Goal: Transaction & Acquisition: Purchase product/service

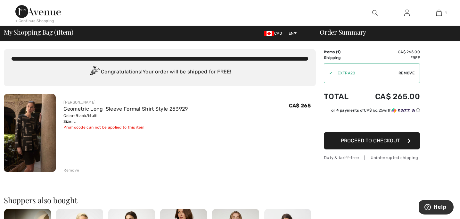
click at [375, 11] on img at bounding box center [374, 13] width 5 height 8
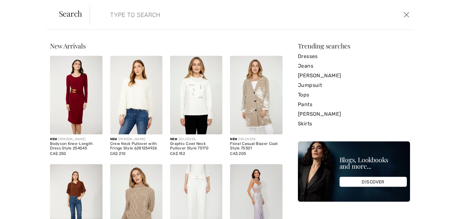
paste input "Sweater Knit Pullover With Pointelle Detail"
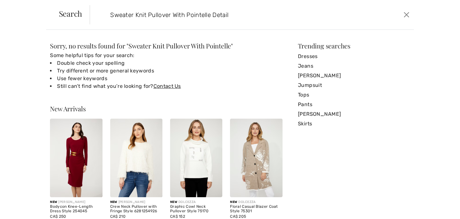
type input "Sweater Knit Pullover With Pointelle Detail"
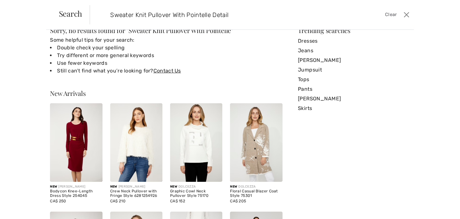
scroll to position [11, 0]
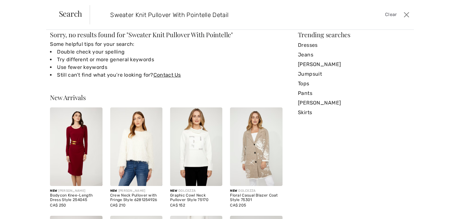
click at [78, 148] on img at bounding box center [76, 146] width 52 height 78
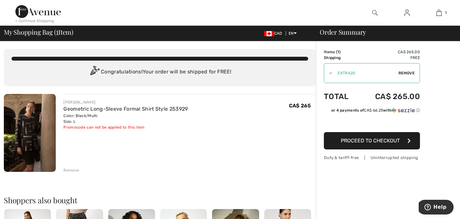
click at [406, 72] on span "Remove" at bounding box center [406, 73] width 16 height 6
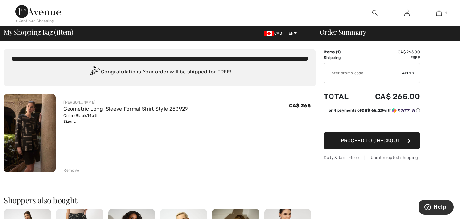
click at [374, 141] on span "Proceed to Checkout" at bounding box center [370, 140] width 59 height 6
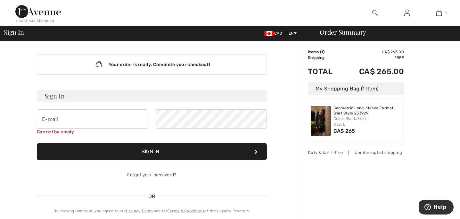
click at [59, 95] on h3 "Sign In" at bounding box center [152, 96] width 230 height 12
click at [69, 124] on input "email" at bounding box center [92, 118] width 111 height 19
click at [151, 148] on button "Sign In" at bounding box center [152, 151] width 230 height 17
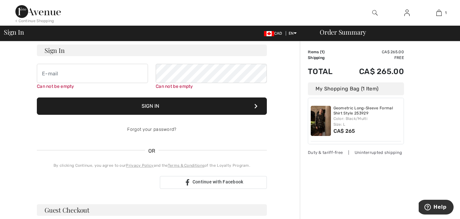
scroll to position [58, 0]
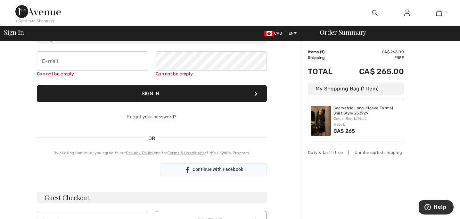
click at [207, 169] on span "Continue with Facebook" at bounding box center [217, 169] width 51 height 5
